Goal: Find specific page/section: Find specific page/section

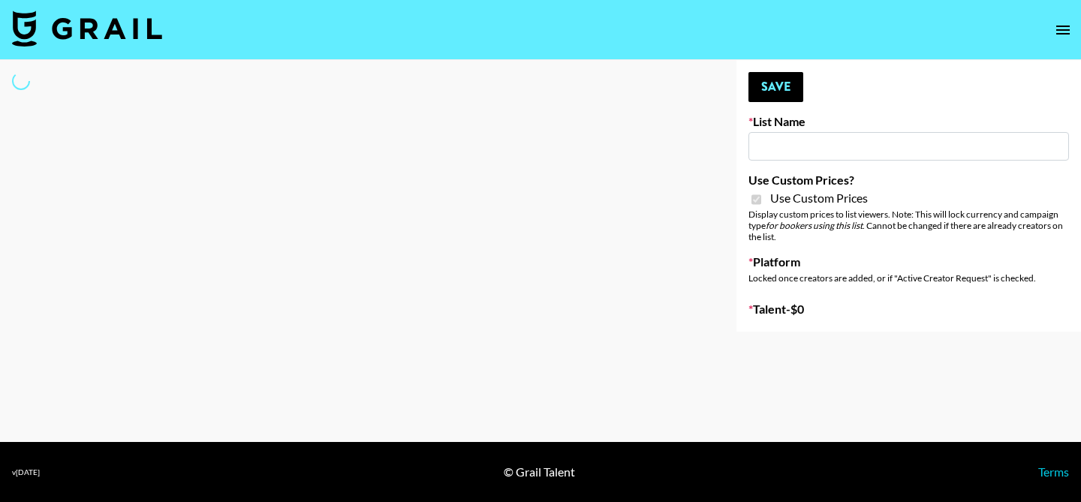
type input "Gfal"
checkbox input "true"
select select "Brand"
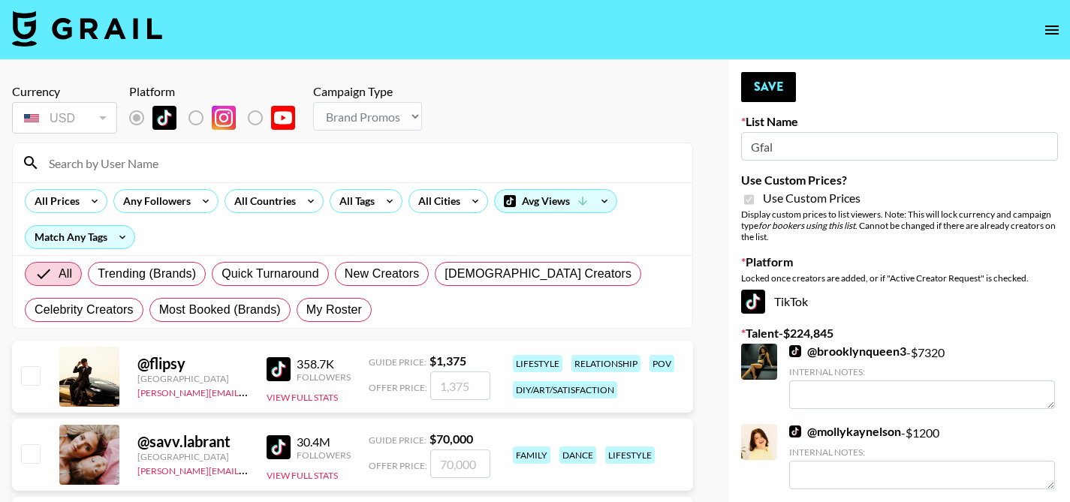
click at [295, 167] on input at bounding box center [362, 163] width 644 height 24
click at [327, 168] on input at bounding box center [362, 163] width 644 height 24
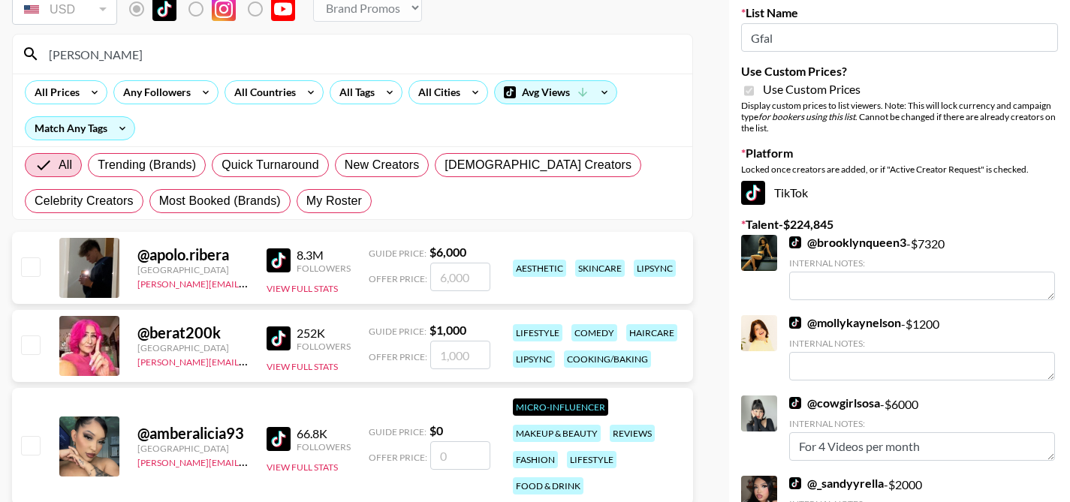
scroll to position [114, 0]
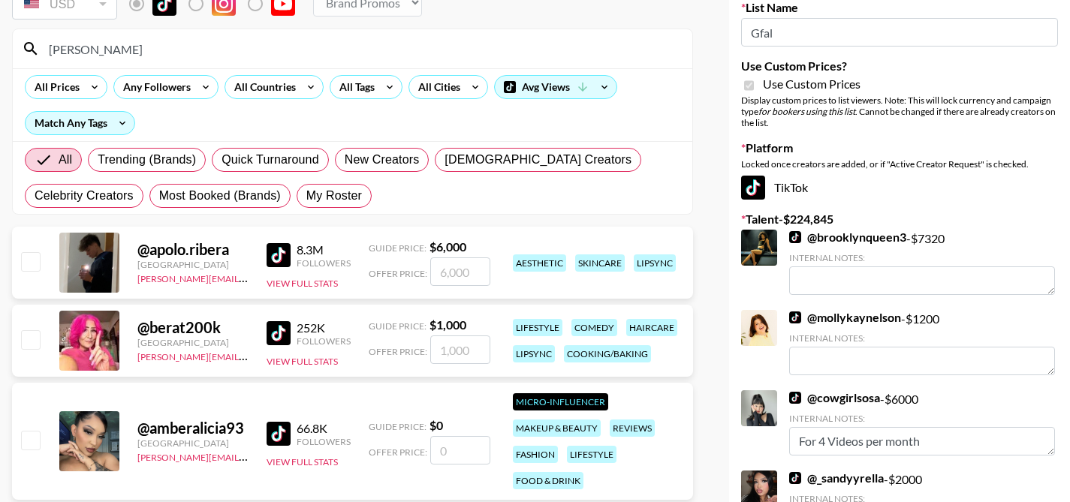
type input "bera"
click at [29, 340] on input "checkbox" at bounding box center [30, 339] width 18 height 18
checkbox input "true"
click at [452, 354] on input "1000" at bounding box center [460, 350] width 60 height 29
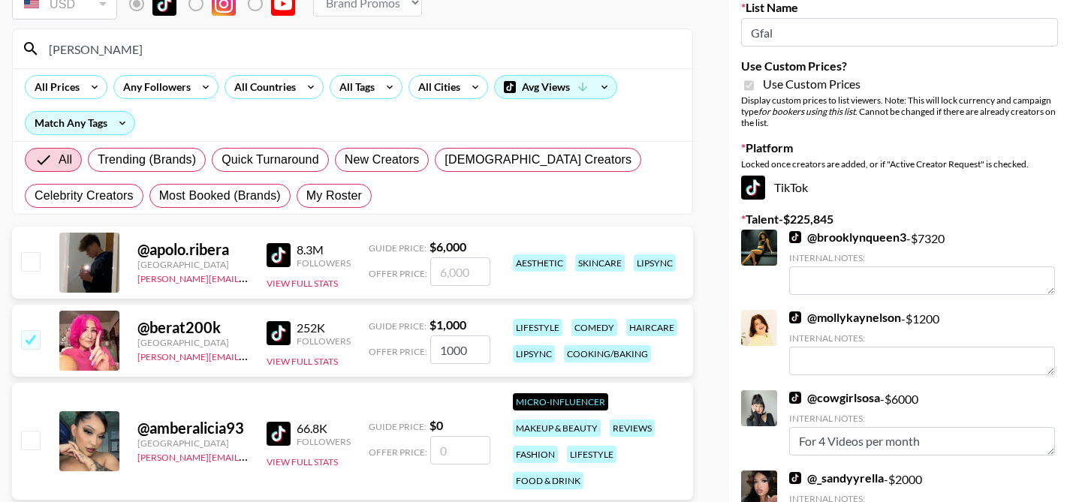
click at [452, 354] on input "1000" at bounding box center [460, 350] width 60 height 29
type input "2000"
click at [487, 321] on div "Guide Price: $ 1,000" at bounding box center [430, 325] width 122 height 15
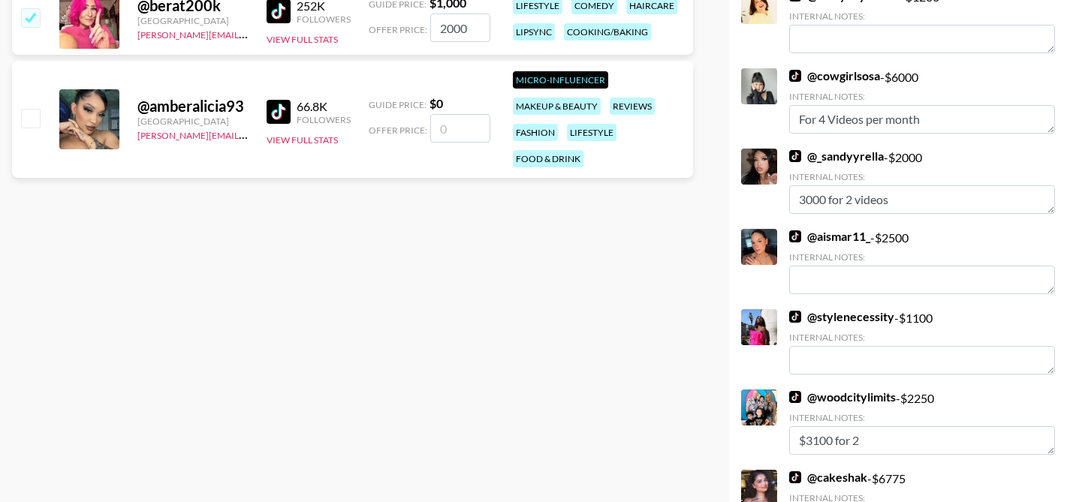
scroll to position [0, 0]
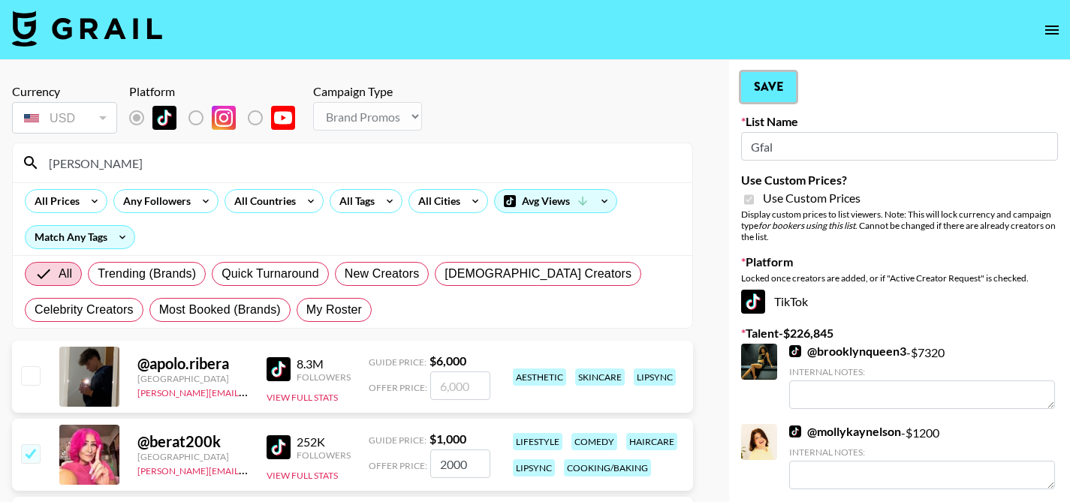
click at [780, 93] on button "Save" at bounding box center [768, 87] width 55 height 30
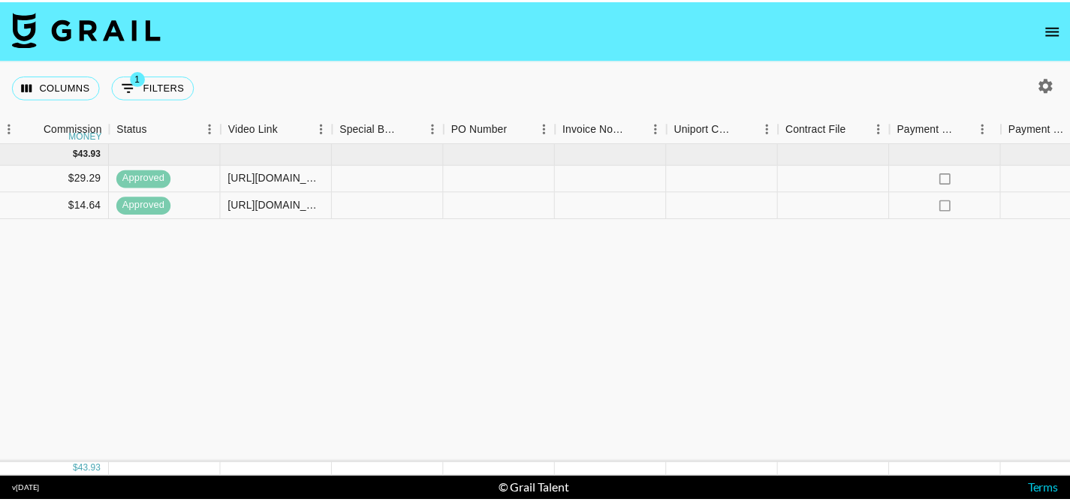
scroll to position [0, 1618]
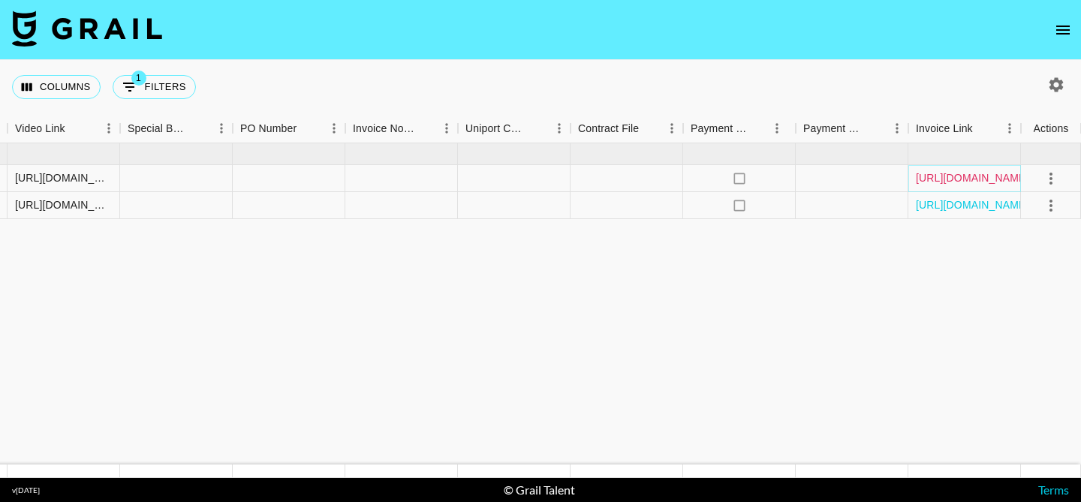
click at [971, 177] on link "https://in.xero.com/BvNtUAa3ADnDb8KxgHEyAUf7APR0Elk4TOS7FUbp" at bounding box center [972, 177] width 113 height 15
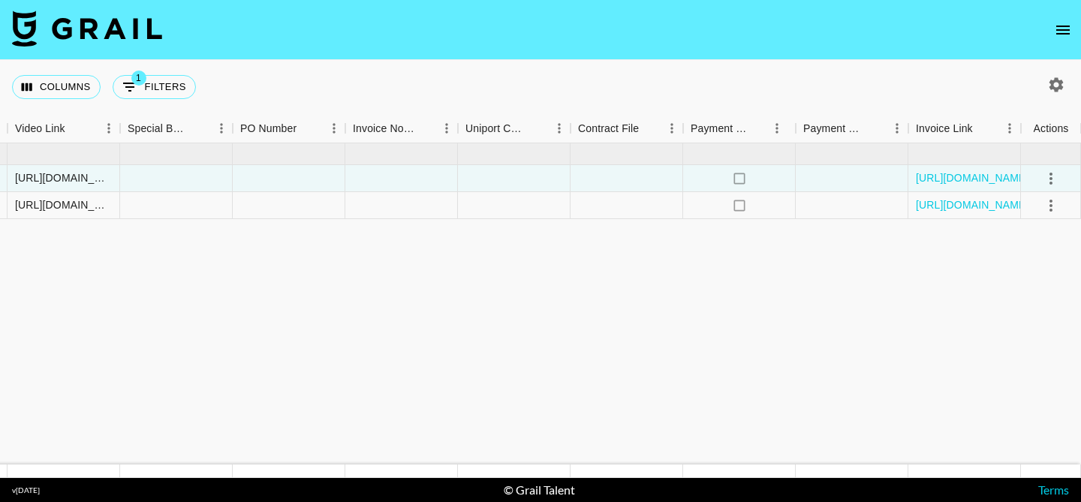
click at [1067, 23] on icon "open drawer" at bounding box center [1063, 30] width 18 height 18
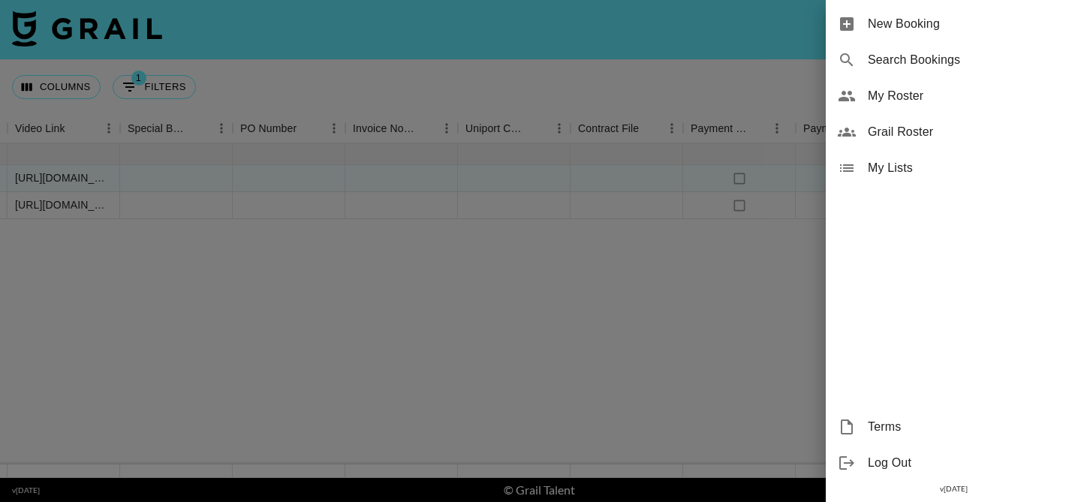
click at [970, 99] on span "My Roster" at bounding box center [968, 96] width 201 height 18
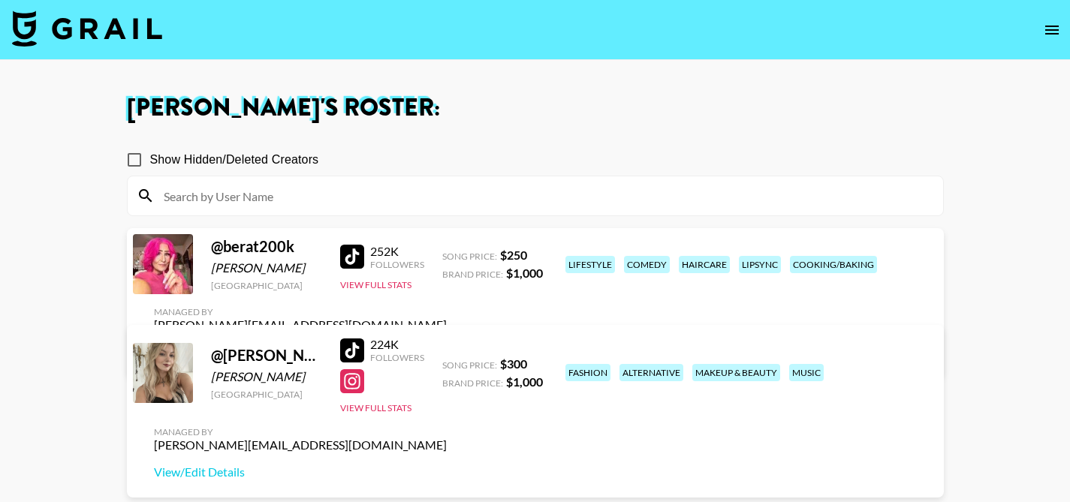
click at [447, 345] on link "View/Edit Details" at bounding box center [300, 352] width 293 height 15
click at [355, 261] on div at bounding box center [352, 257] width 24 height 24
click at [894, 64] on main "Eleanor Barsiasa 's Roster: Show Hidden/Deleted Creators @ berat200k Cheryl Mar…" at bounding box center [535, 305] width 1070 height 490
click at [1054, 24] on icon "open drawer" at bounding box center [1052, 30] width 18 height 18
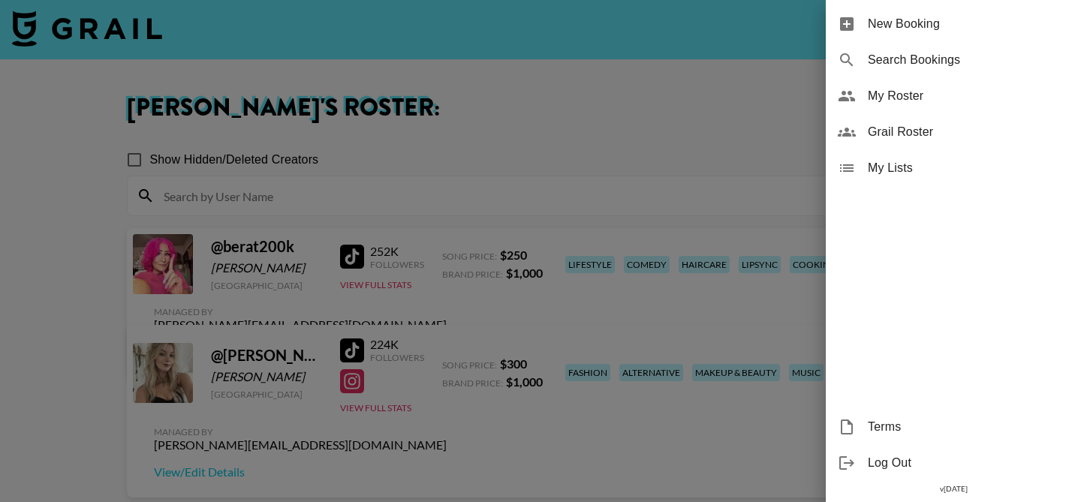
click at [941, 126] on span "Grail Roster" at bounding box center [968, 132] width 201 height 18
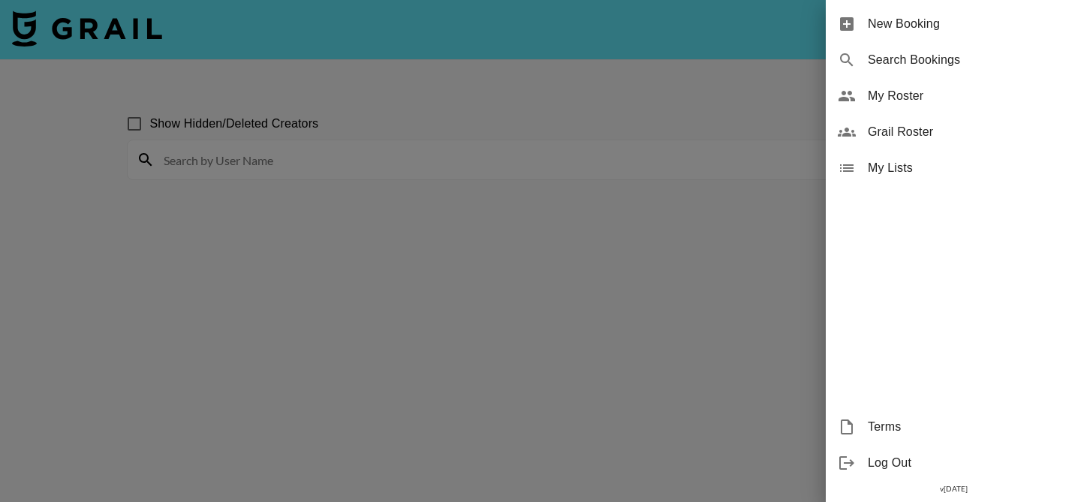
click at [129, 123] on div at bounding box center [540, 251] width 1081 height 502
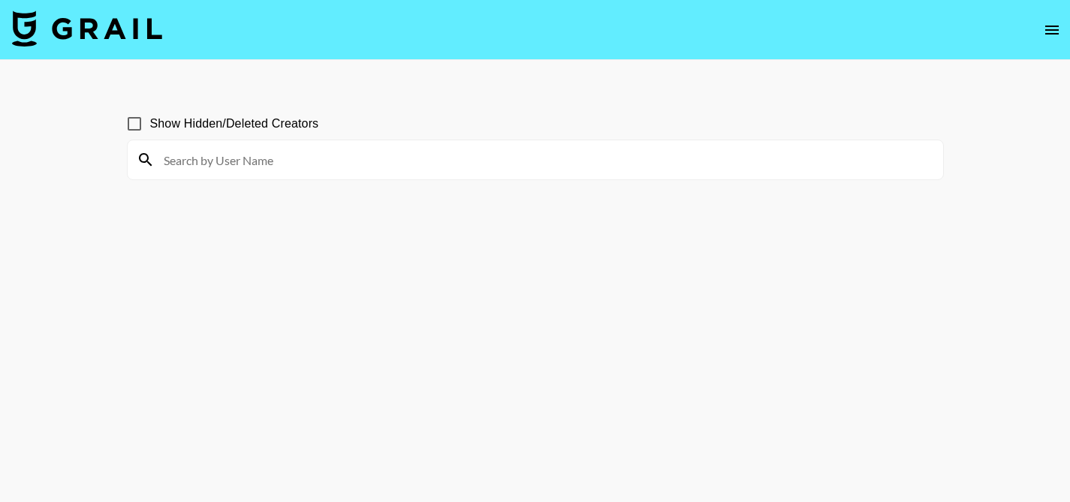
click at [134, 127] on input "Show Hidden/Deleted Creators" at bounding box center [135, 124] width 32 height 32
checkbox input "true"
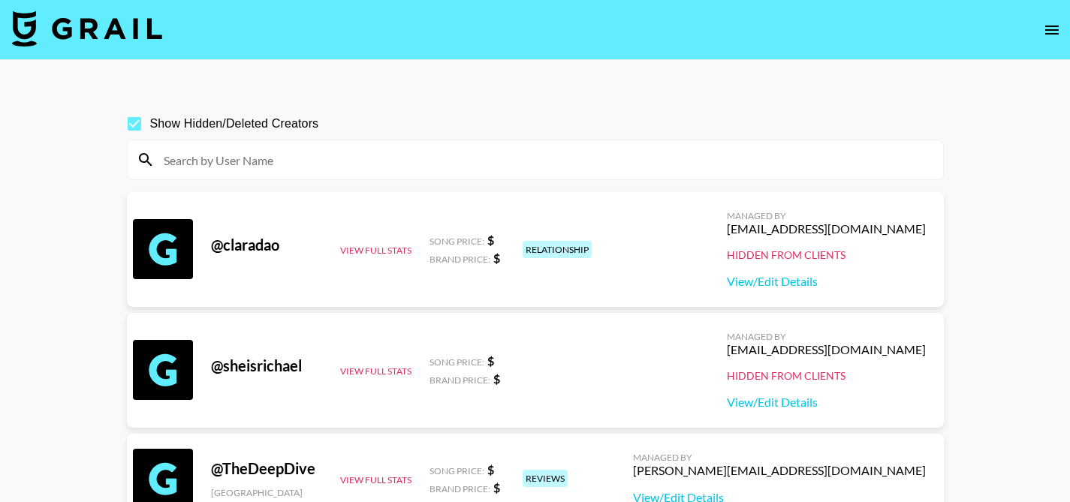
click at [360, 173] on div at bounding box center [536, 159] width 816 height 39
click at [339, 167] on input at bounding box center [545, 160] width 780 height 24
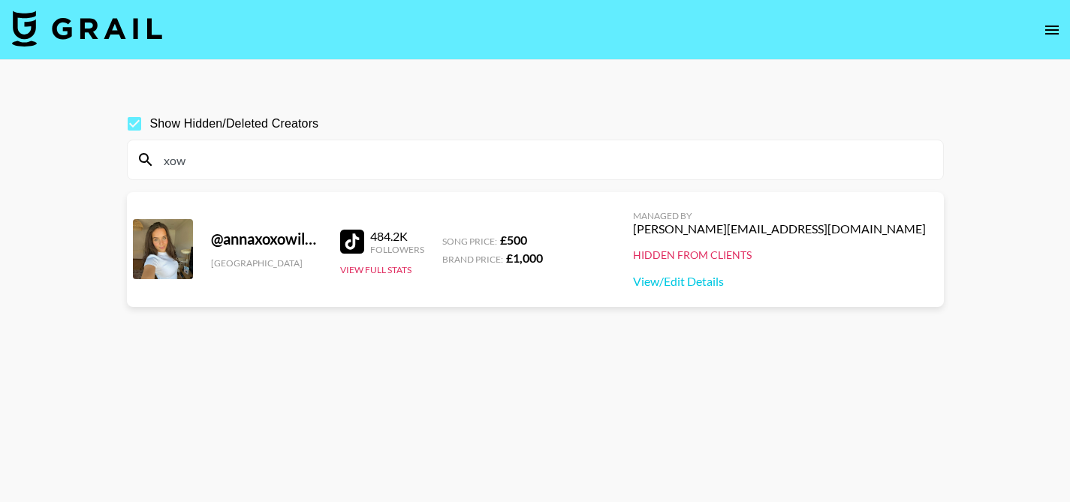
click at [346, 162] on input "xow" at bounding box center [545, 160] width 780 height 24
paste input "kyrajohnsonnn"
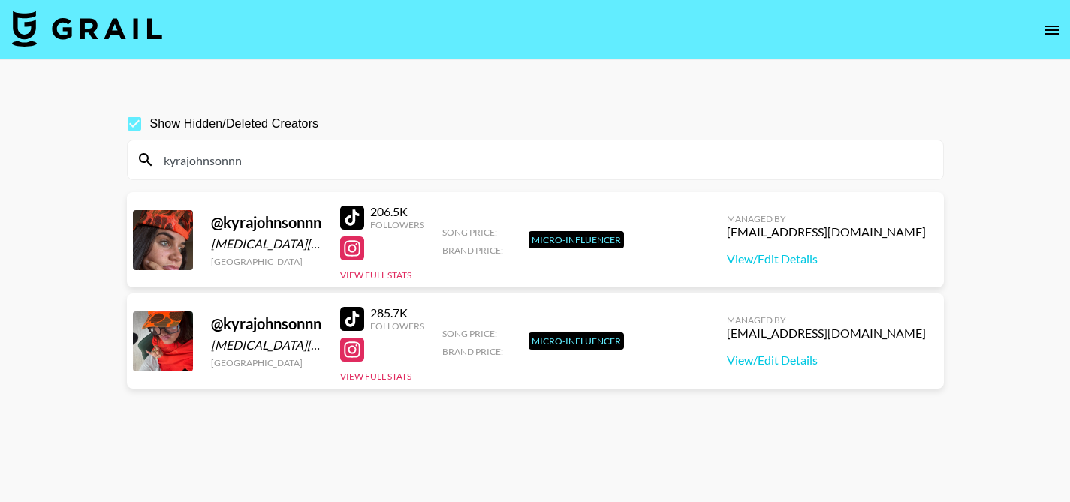
click at [312, 157] on input "kyrajohnsonnn" at bounding box center [545, 160] width 780 height 24
paste input "paaiiggey"
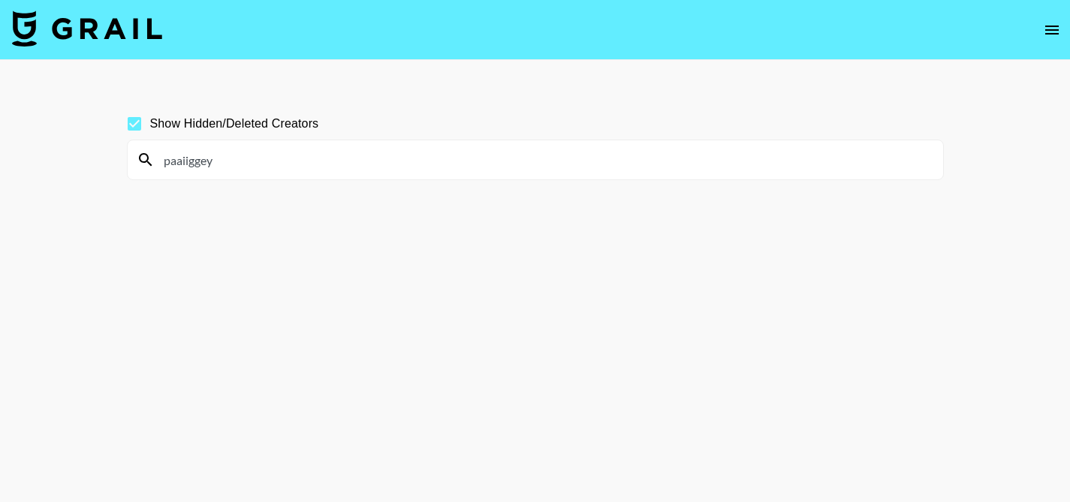
click at [307, 150] on input "paaiiggey" at bounding box center [545, 160] width 780 height 24
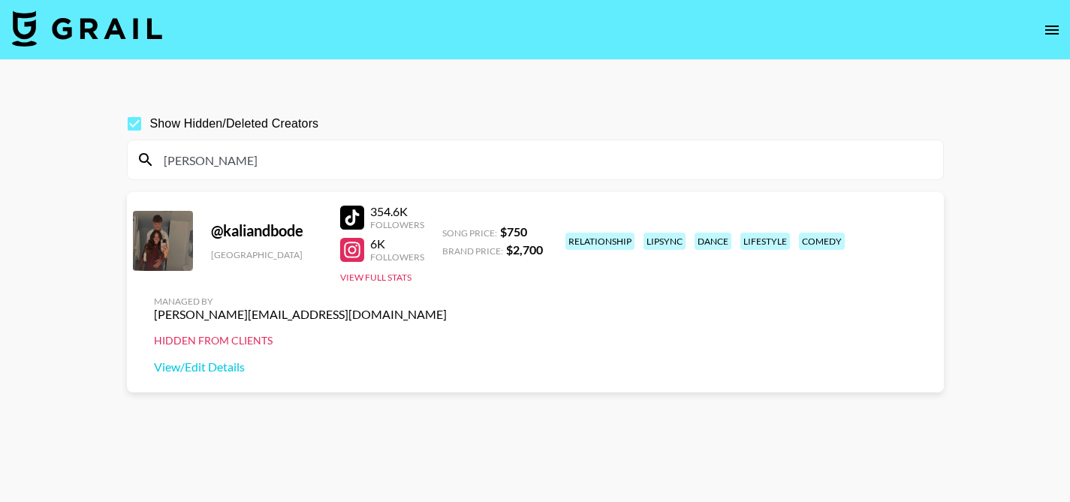
click at [410, 157] on input "kalia" at bounding box center [545, 160] width 780 height 24
paste input "deeznutzinurgutz"
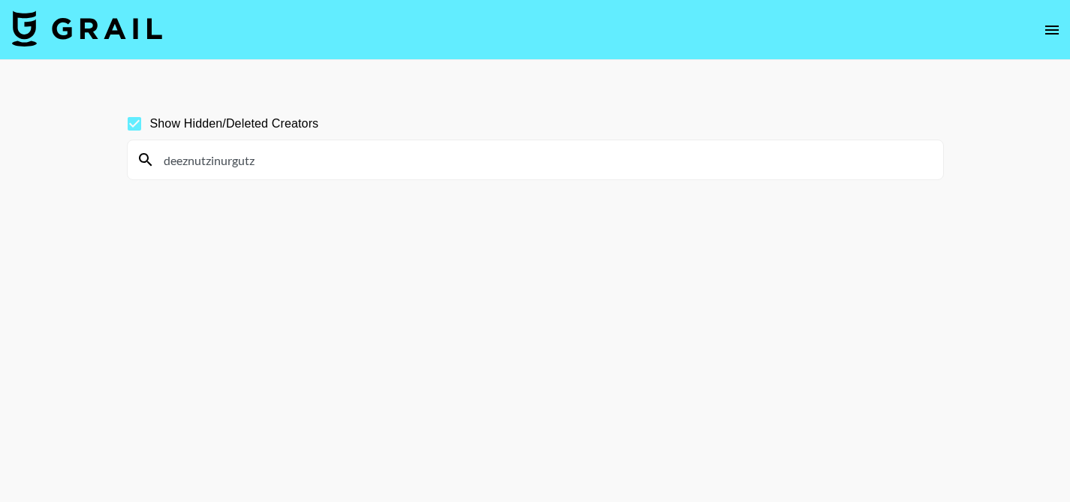
click at [440, 152] on input "deeznutzinurgutz" at bounding box center [545, 160] width 780 height 24
paste input "avawavuh"
click at [406, 156] on input "avawavuh" at bounding box center [545, 160] width 780 height 24
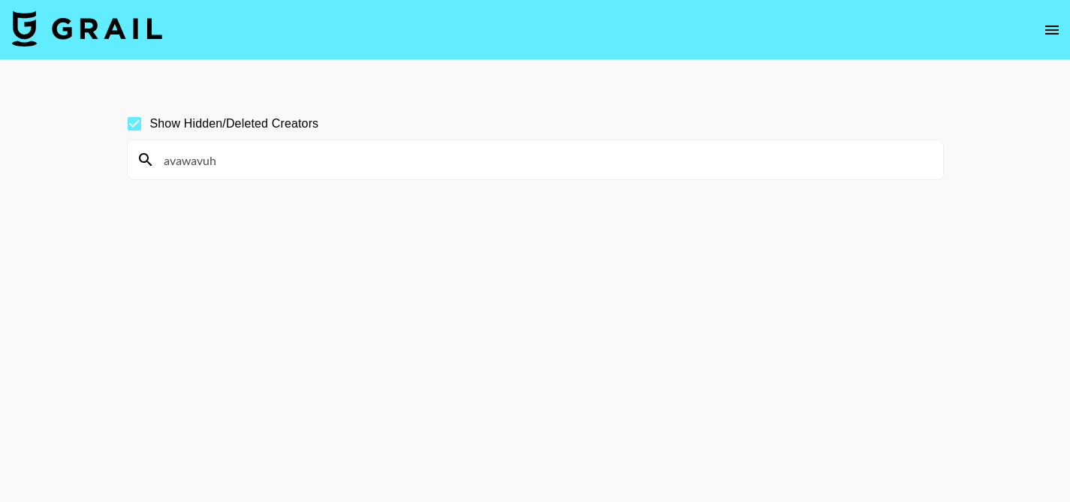
click at [406, 156] on input "avawavuh" at bounding box center [545, 160] width 780 height 24
paste input "itsjust_shayyy"
click at [296, 161] on input "itsjust_shayyy" at bounding box center [545, 160] width 780 height 24
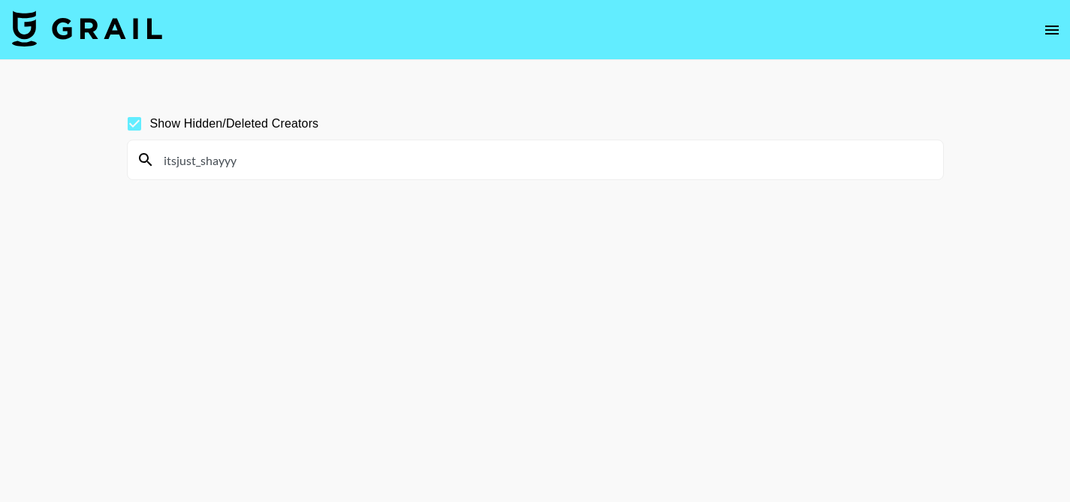
click at [296, 161] on input "itsjust_shayyy" at bounding box center [545, 160] width 780 height 24
paste input "riiofficiiall"
click at [273, 154] on input "riiofficiiall" at bounding box center [545, 160] width 780 height 24
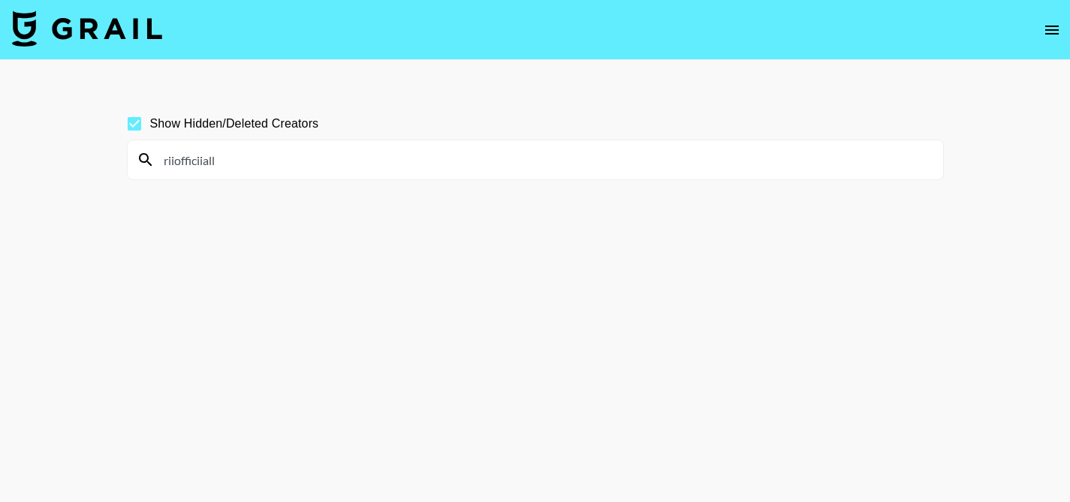
click at [273, 154] on input "riiofficiiall" at bounding box center [545, 160] width 780 height 24
click at [317, 160] on input "gracieb" at bounding box center [545, 160] width 780 height 24
paste input "aivaat"
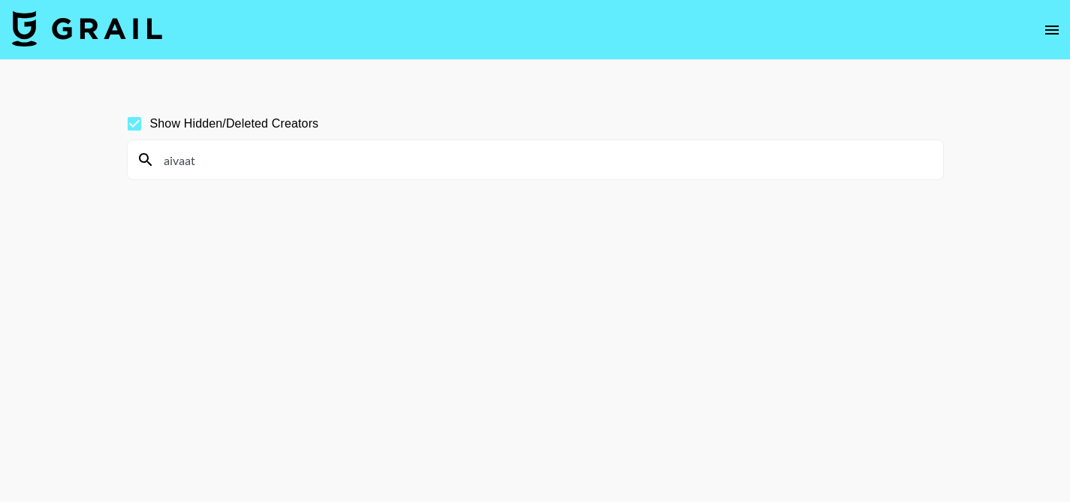
click at [360, 154] on input "aivaat" at bounding box center [545, 160] width 780 height 24
paste input "3milyyh"
click at [472, 158] on input "3milyyh" at bounding box center [545, 160] width 780 height 24
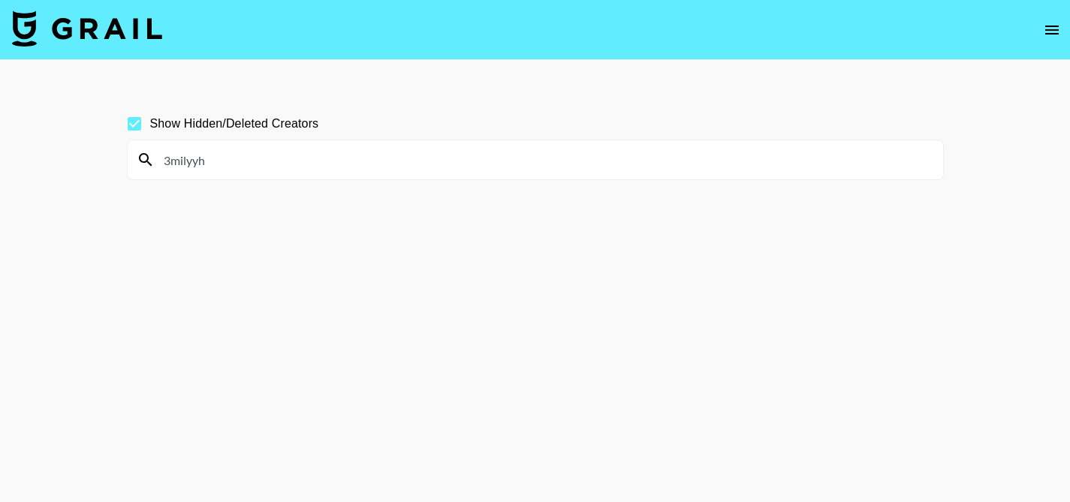
click at [472, 158] on input "3milyyh" at bounding box center [545, 160] width 780 height 24
paste input "laneyyjoy"
click at [451, 159] on input "laneyyjoy" at bounding box center [545, 160] width 780 height 24
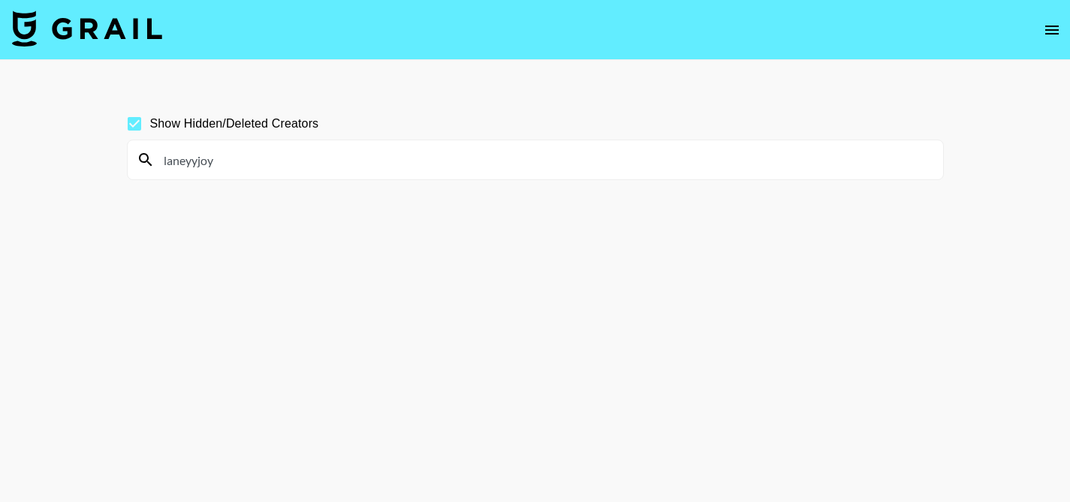
click at [451, 159] on input "laneyyjoy" at bounding box center [545, 160] width 780 height 24
paste input "narimaneee"
type input "narimaneee"
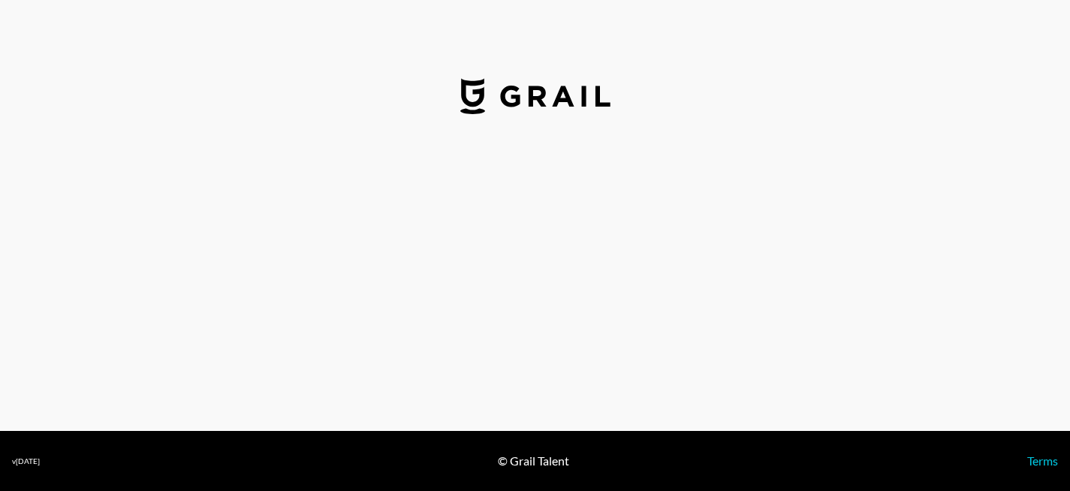
select select "USD"
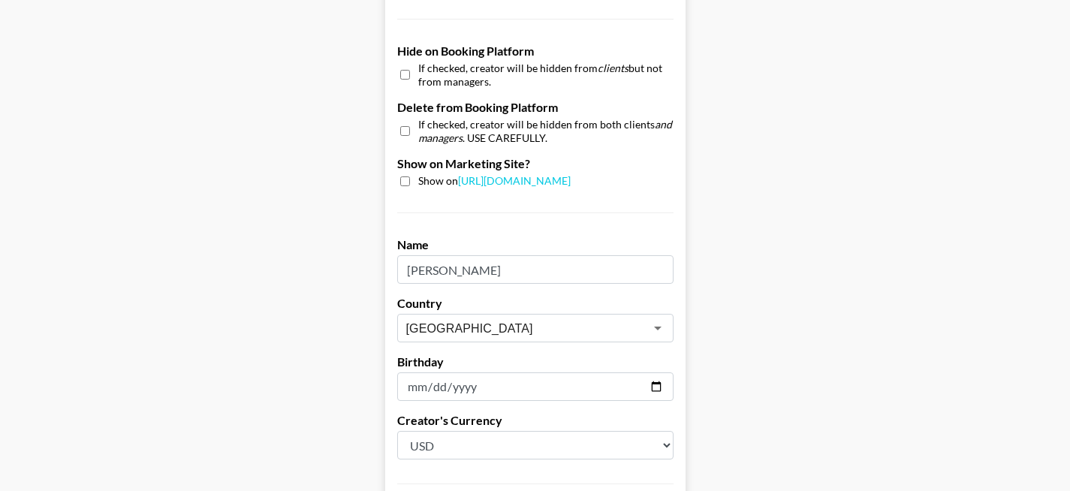
scroll to position [1390, 0]
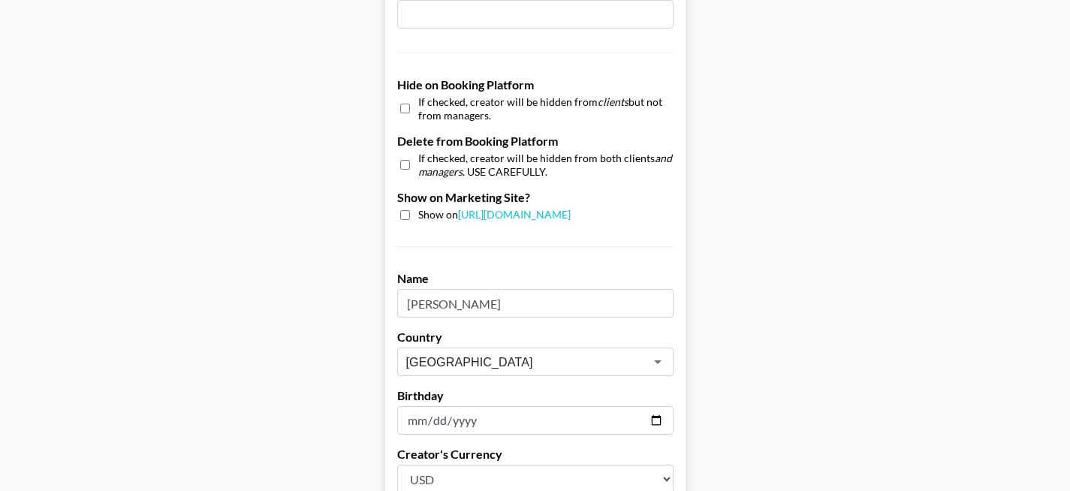
click at [564, 294] on input "Cheryl Marcia Bryant" at bounding box center [535, 303] width 276 height 29
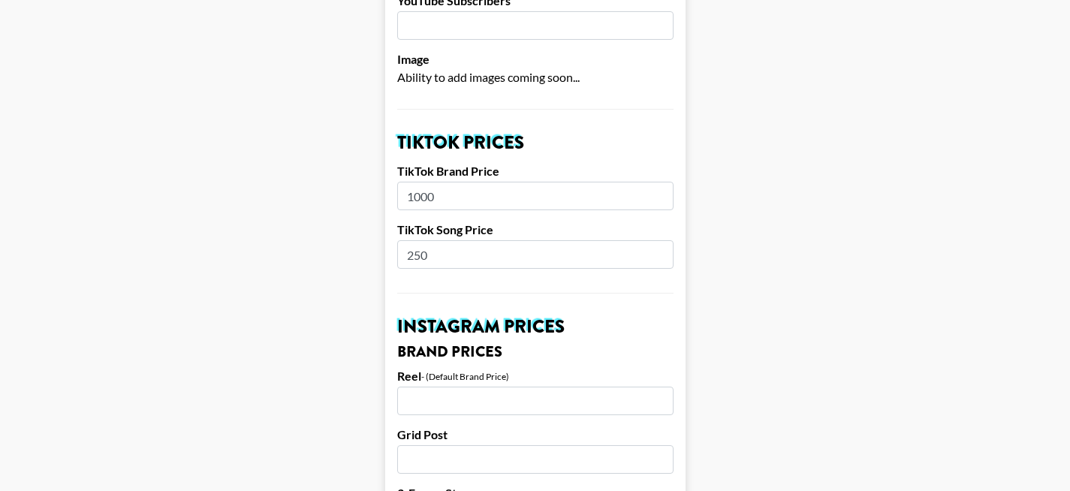
scroll to position [0, 0]
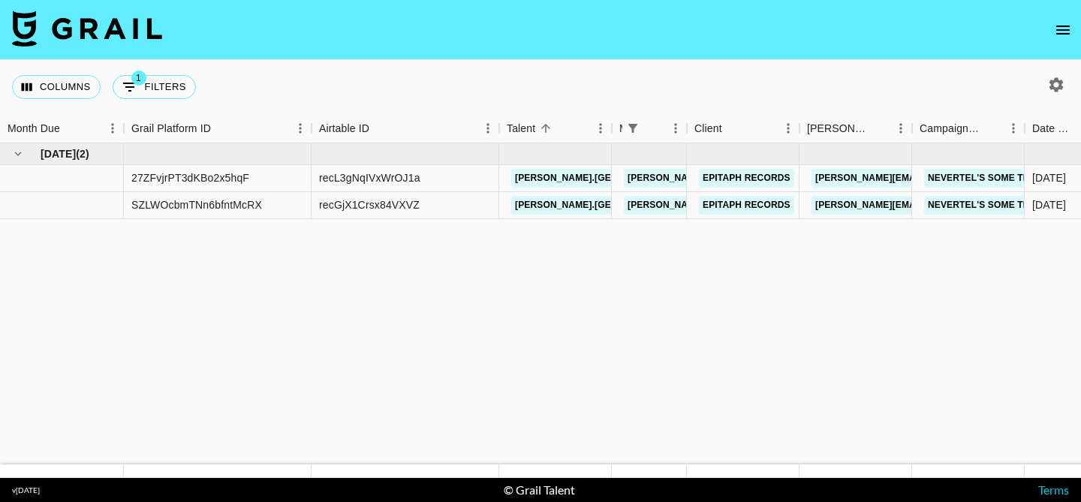
click at [1069, 31] on icon "open drawer" at bounding box center [1063, 30] width 18 height 18
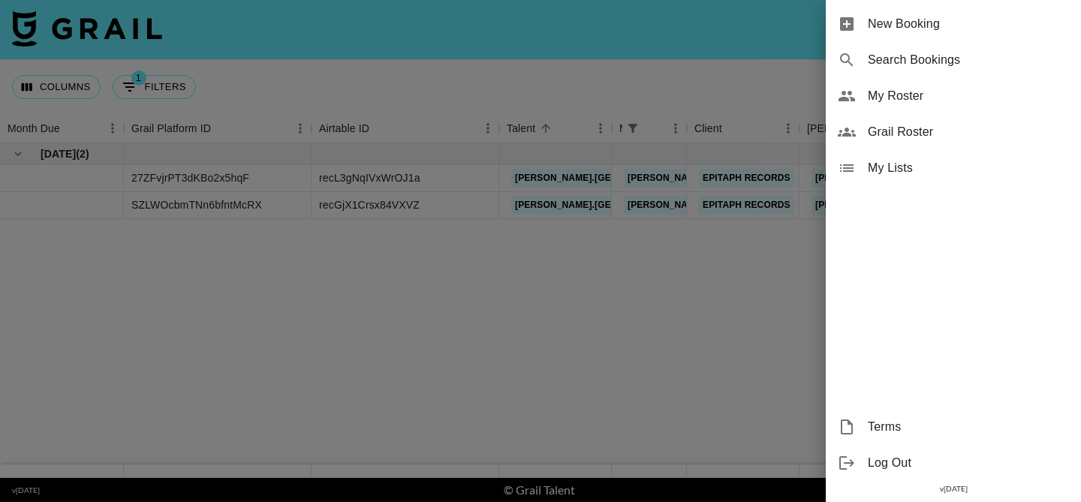
click at [966, 132] on span "Grail Roster" at bounding box center [968, 132] width 201 height 18
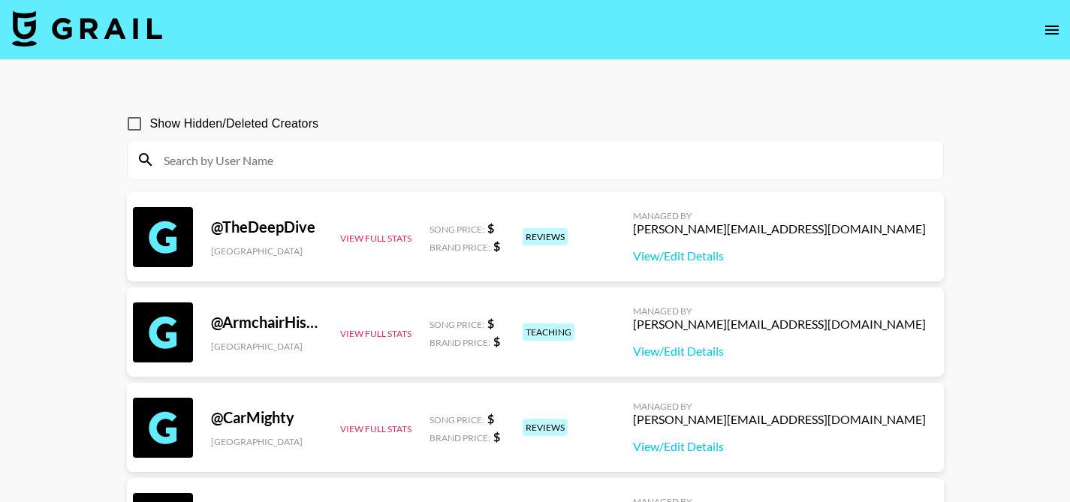
click at [345, 163] on input at bounding box center [545, 160] width 780 height 24
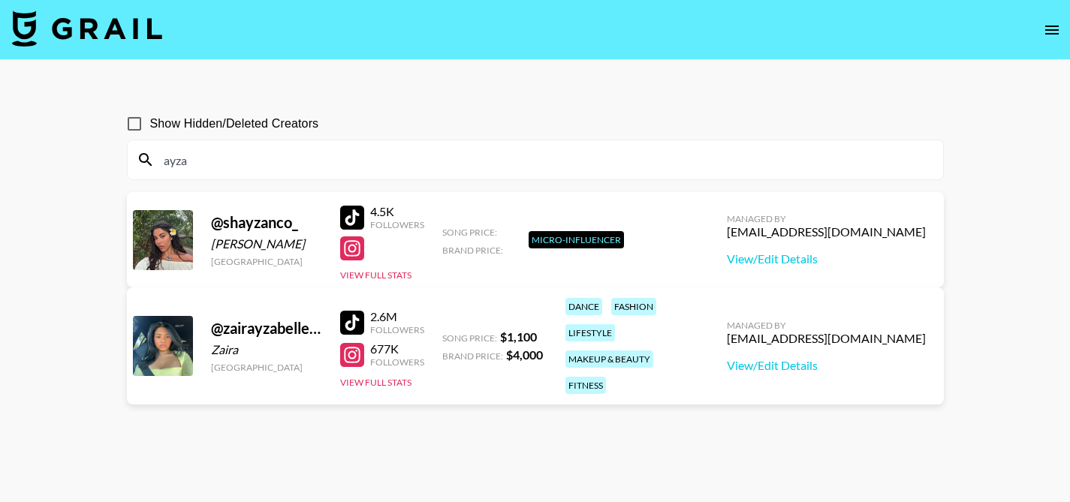
type input "ayza"
